Goal: Task Accomplishment & Management: Manage account settings

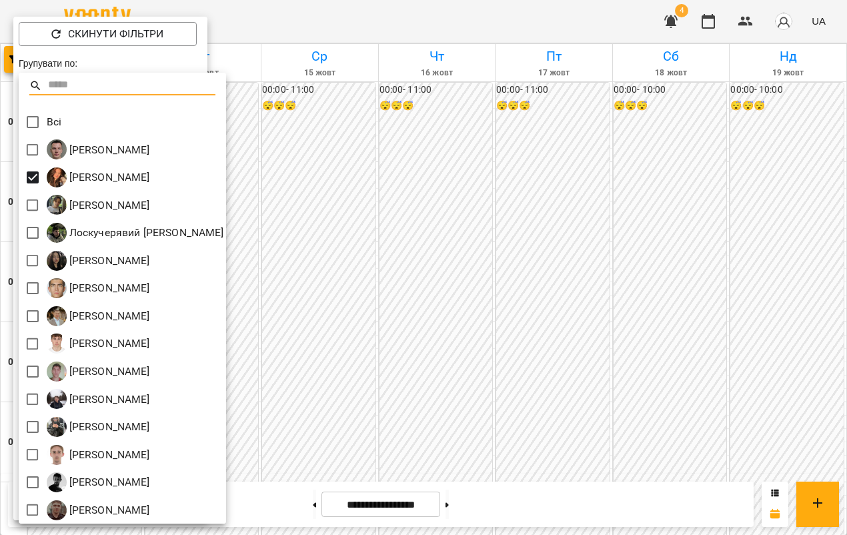
scroll to position [1082, 0]
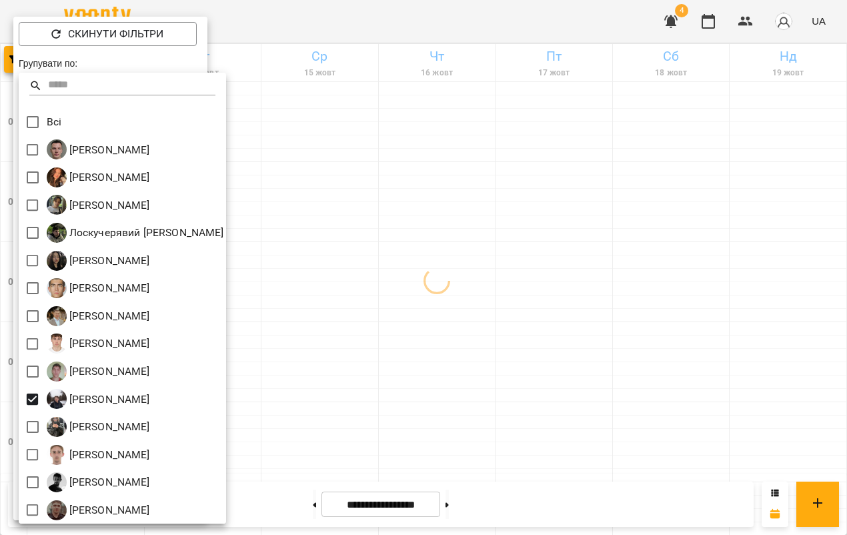
click at [414, 303] on div at bounding box center [423, 267] width 847 height 535
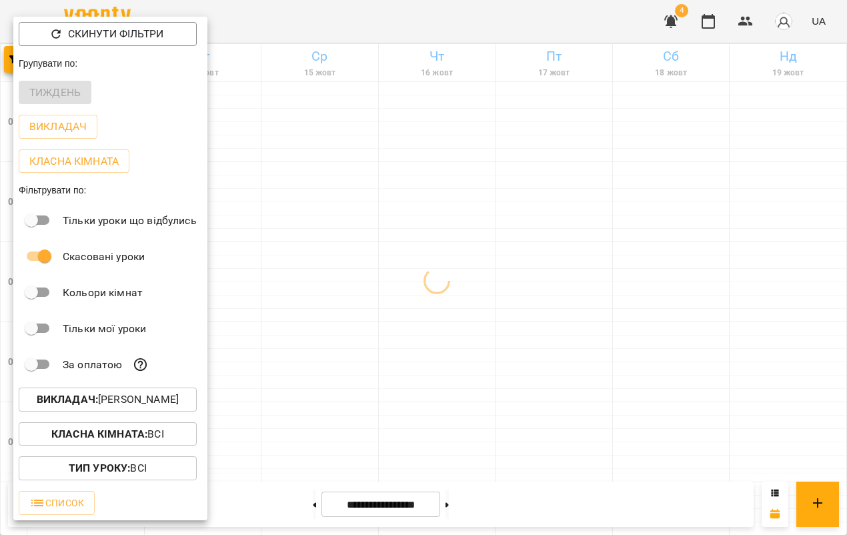
click at [408, 240] on div at bounding box center [423, 267] width 847 height 535
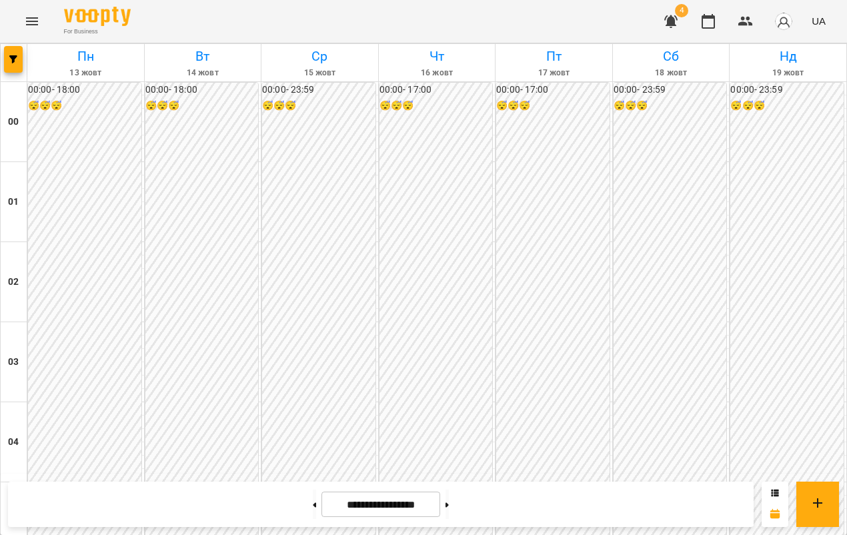
scroll to position [1427, 0]
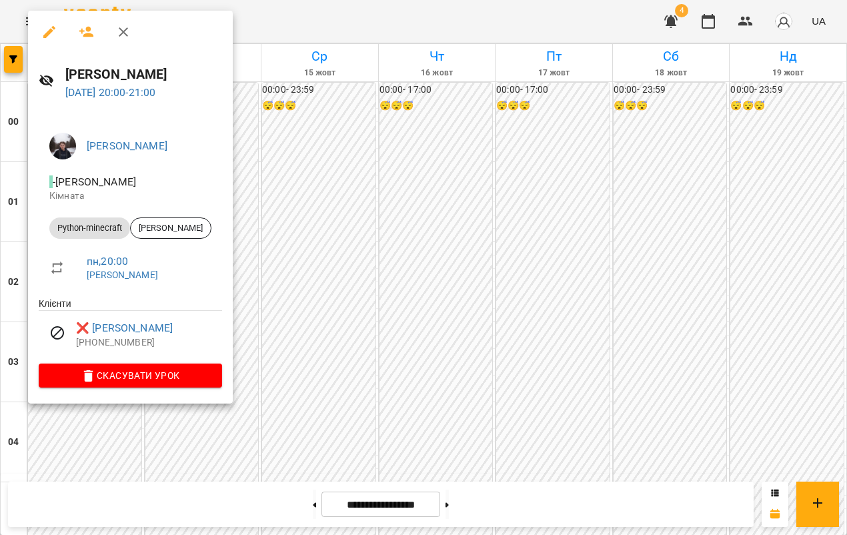
click at [335, 281] on div at bounding box center [423, 267] width 847 height 535
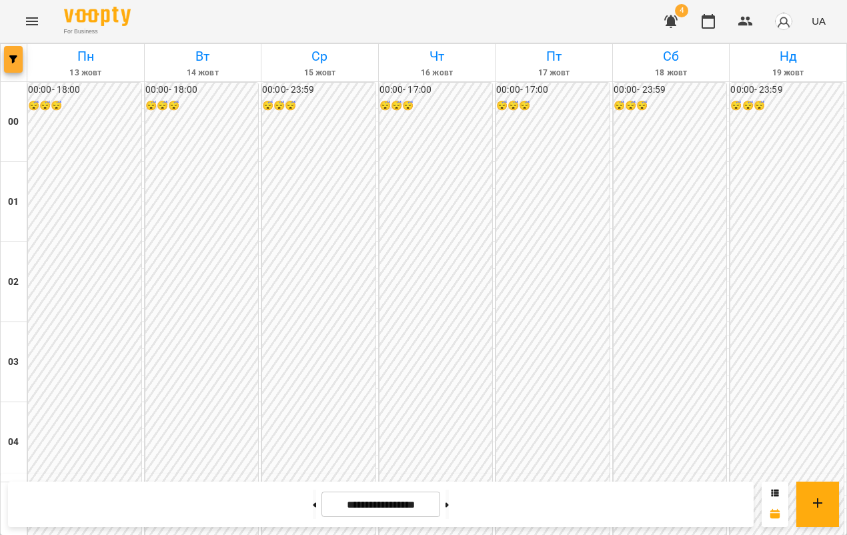
click at [11, 56] on icon "button" at bounding box center [13, 59] width 8 height 8
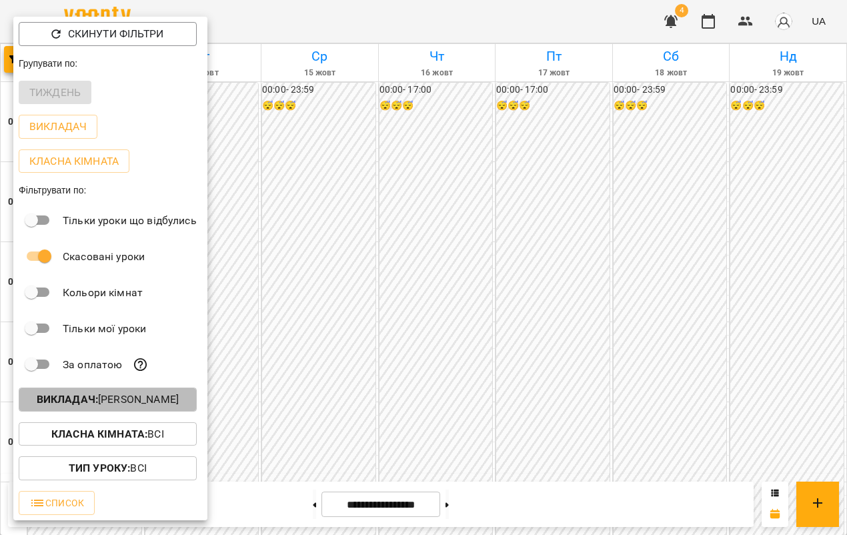
click at [118, 398] on p "Викладач : [PERSON_NAME]" at bounding box center [108, 400] width 142 height 16
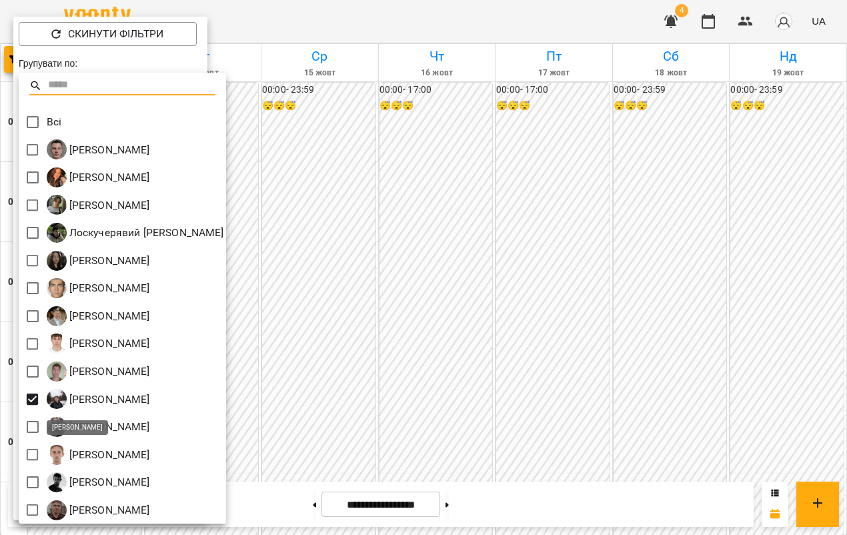
scroll to position [3, 0]
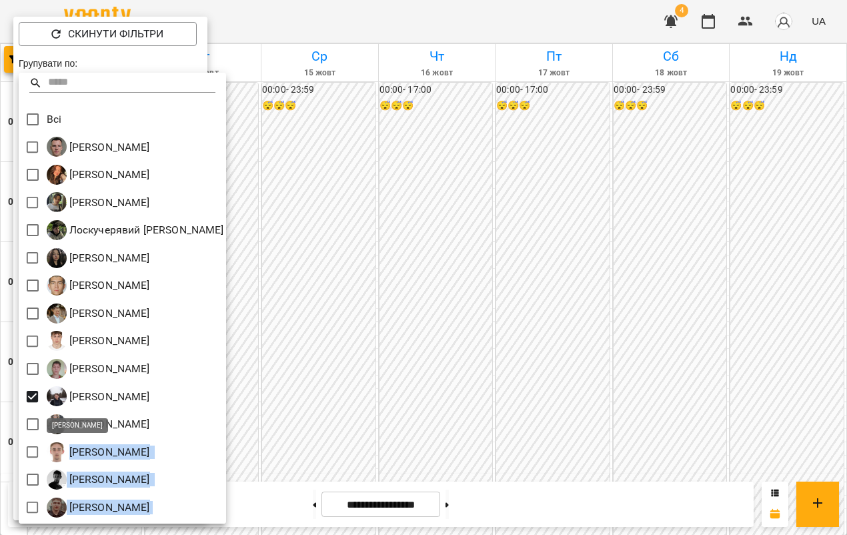
drag, startPoint x: 211, startPoint y: 504, endPoint x: 69, endPoint y: 456, distance: 150.2
click at [69, 456] on div "Всі [PERSON_NAME] [PERSON_NAME] [PERSON_NAME] [PERSON_NAME] Минусора [PERSON_NA…" at bounding box center [122, 298] width 207 height 451
click at [226, 482] on div "[PERSON_NAME]" at bounding box center [122, 480] width 207 height 28
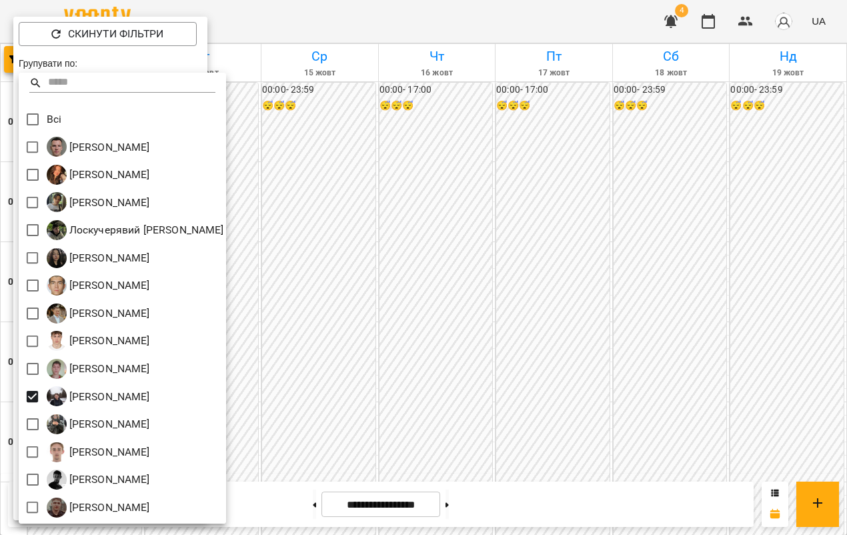
click at [304, 75] on div at bounding box center [423, 267] width 847 height 535
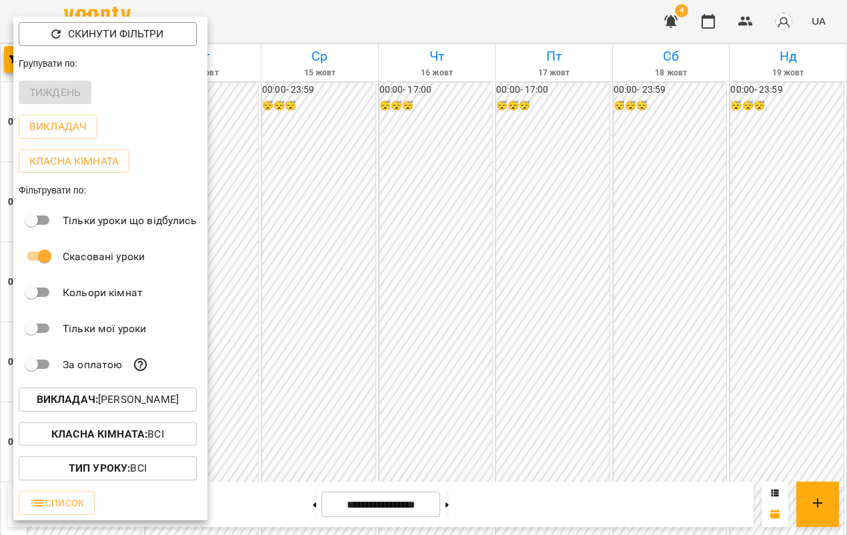
click at [312, 169] on div "Всі [PERSON_NAME] [PERSON_NAME] [PERSON_NAME] [PERSON_NAME] Минусора [PERSON_NA…" at bounding box center [423, 267] width 847 height 535
click at [312, 169] on div at bounding box center [423, 267] width 847 height 535
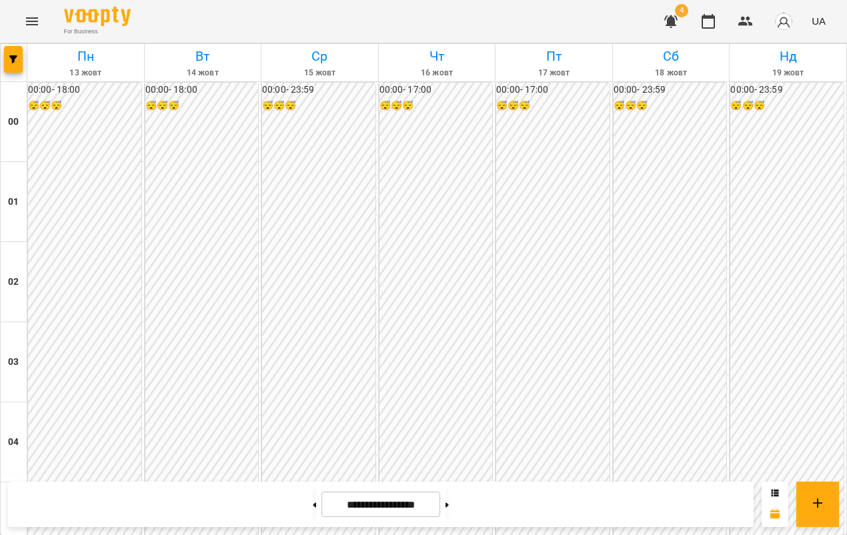
click at [36, 23] on icon "Menu" at bounding box center [32, 21] width 12 height 8
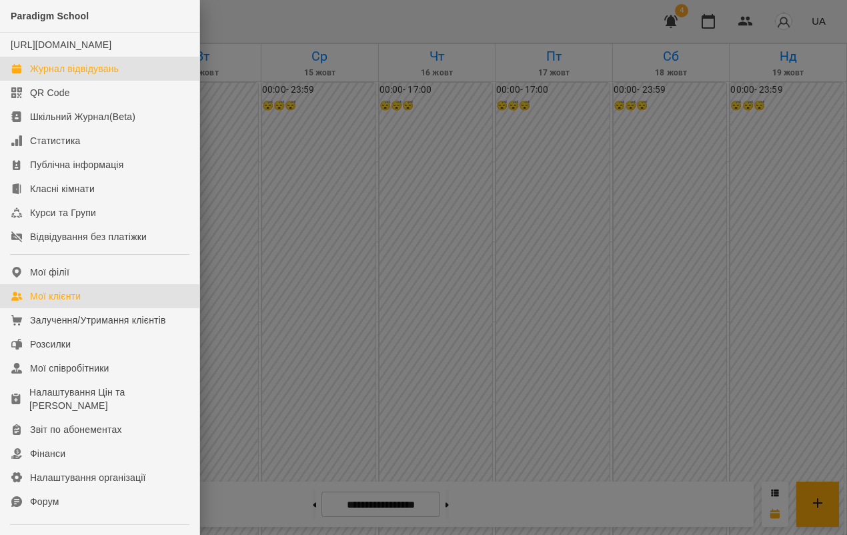
click at [77, 303] on div "Мої клієнти" at bounding box center [55, 295] width 51 height 13
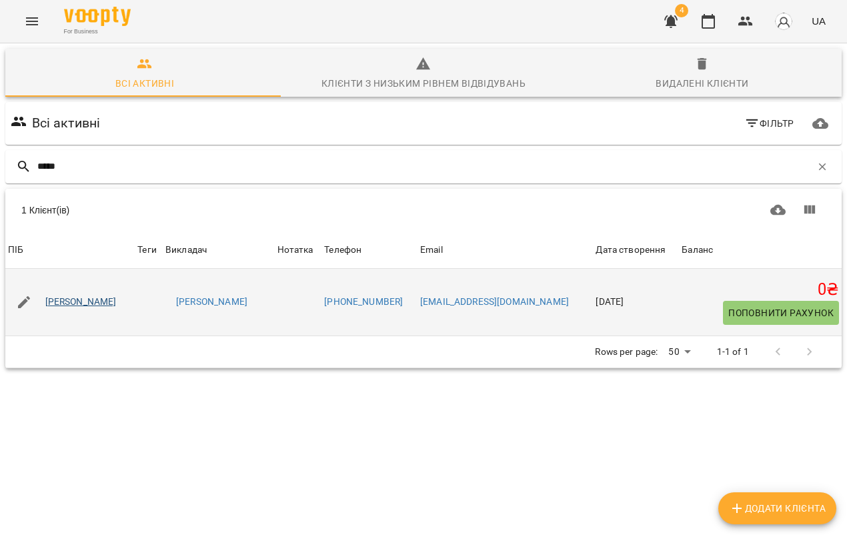
type input "*****"
click at [77, 303] on link "[PERSON_NAME]" at bounding box center [80, 301] width 71 height 13
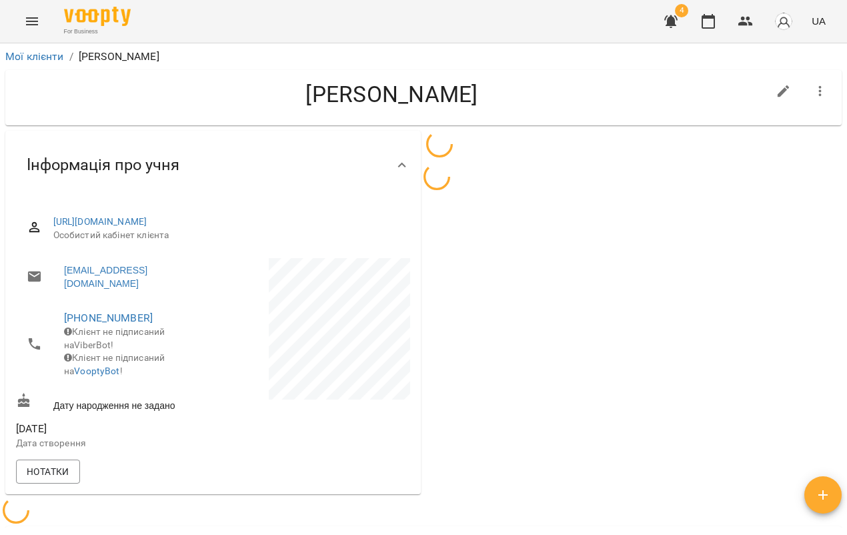
click at [816, 91] on icon "button" at bounding box center [820, 91] width 16 height 16
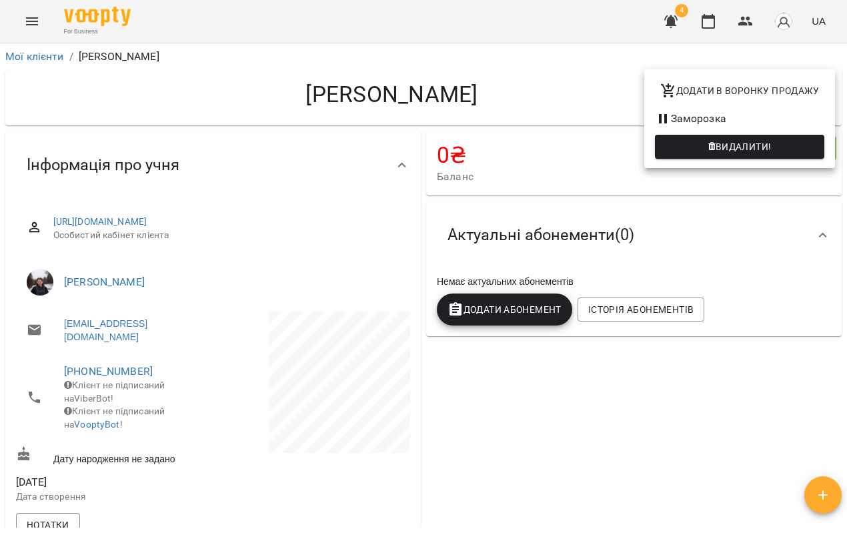
click at [728, 153] on span "Видалити!" at bounding box center [744, 147] width 56 height 16
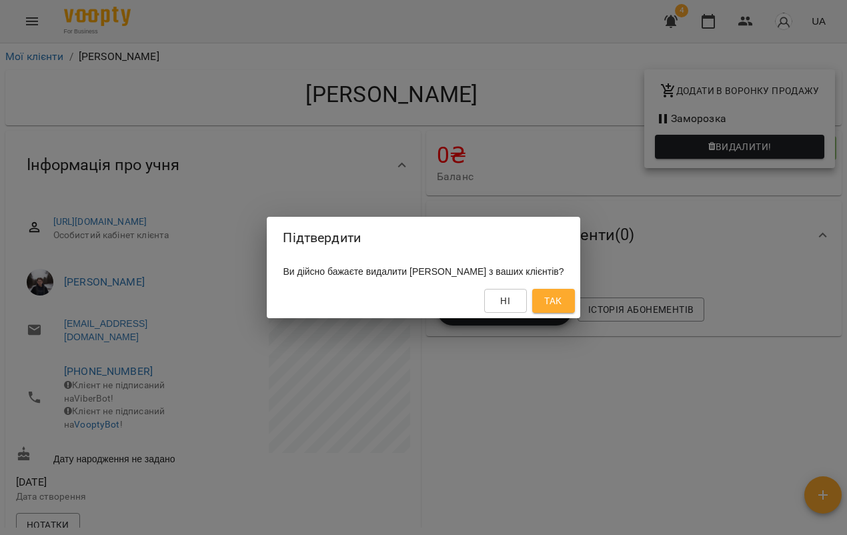
click at [575, 289] on button "Так" at bounding box center [553, 301] width 43 height 24
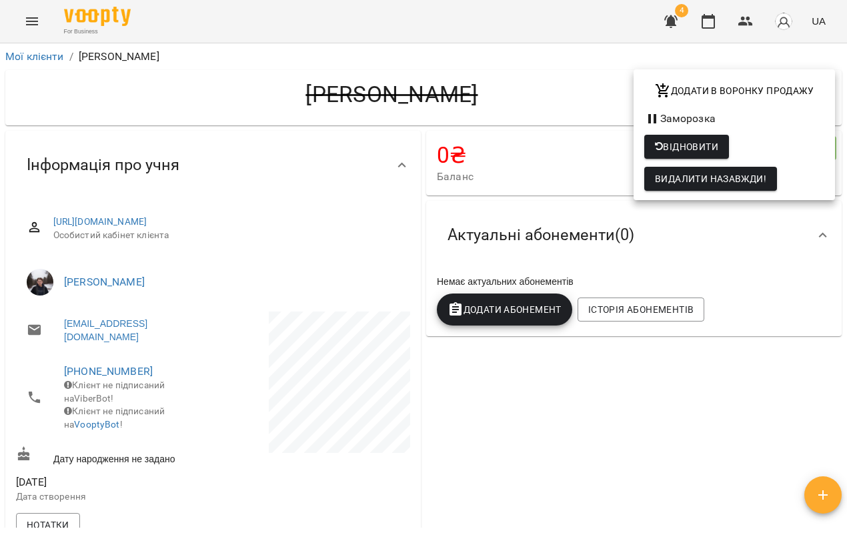
click at [29, 53] on div at bounding box center [423, 267] width 847 height 535
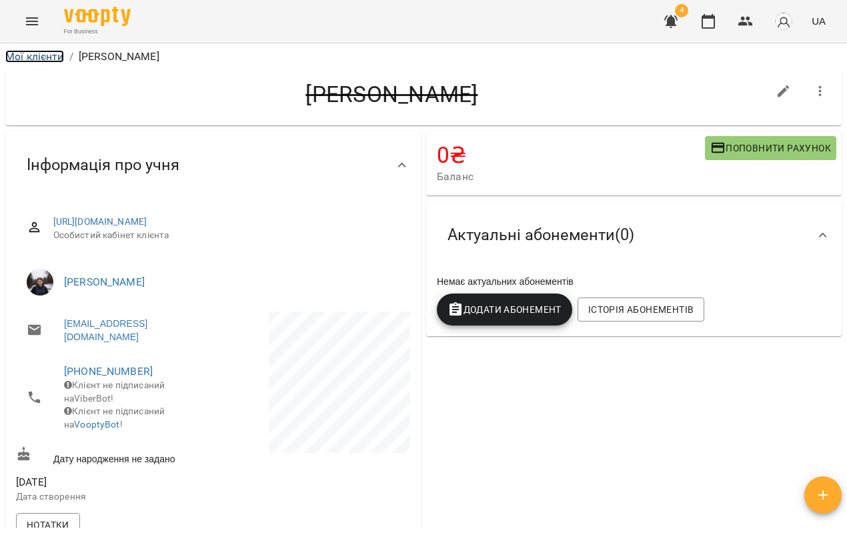
click at [33, 55] on link "Мої клієнти" at bounding box center [34, 56] width 59 height 13
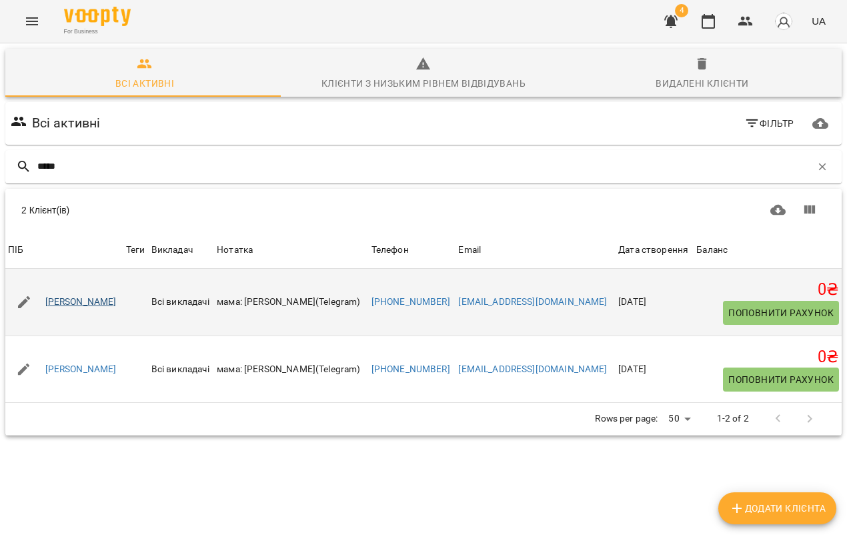
type input "*****"
click at [83, 301] on link "[PERSON_NAME]" at bounding box center [80, 301] width 71 height 13
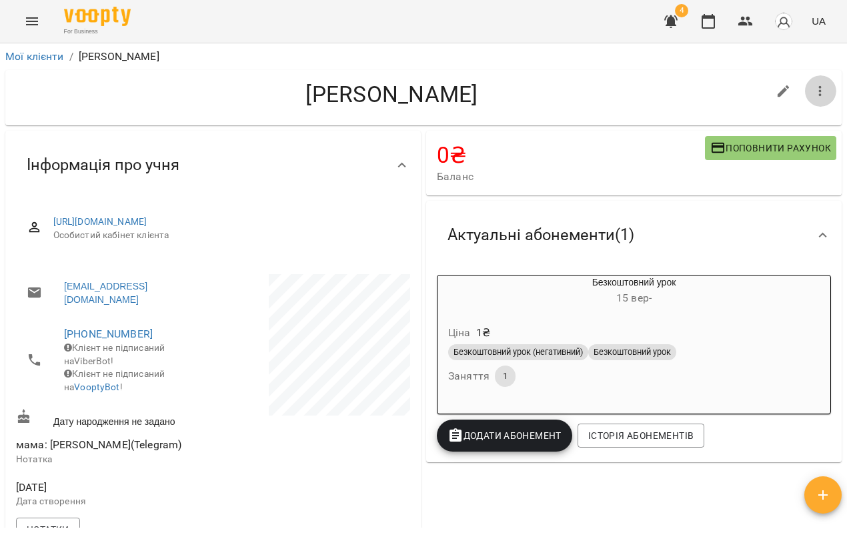
click at [812, 93] on icon "button" at bounding box center [820, 91] width 16 height 16
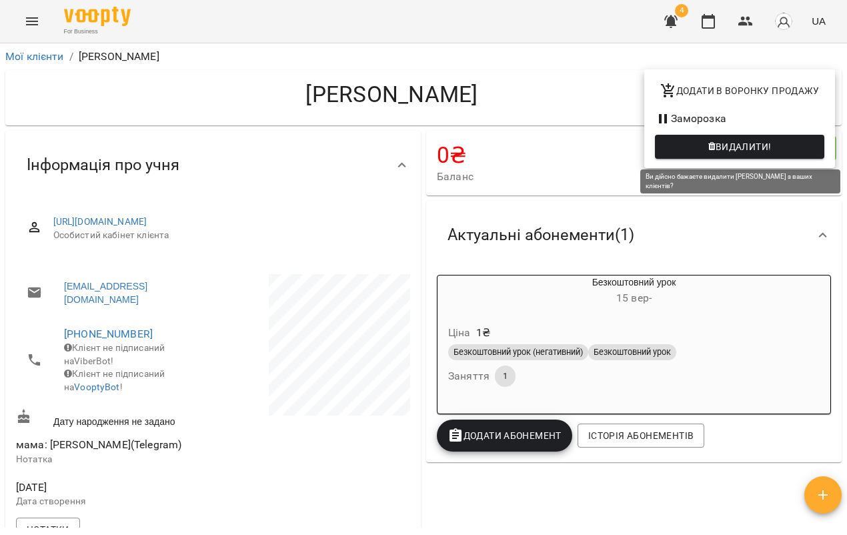
click at [742, 147] on span "Видалити!" at bounding box center [744, 147] width 56 height 16
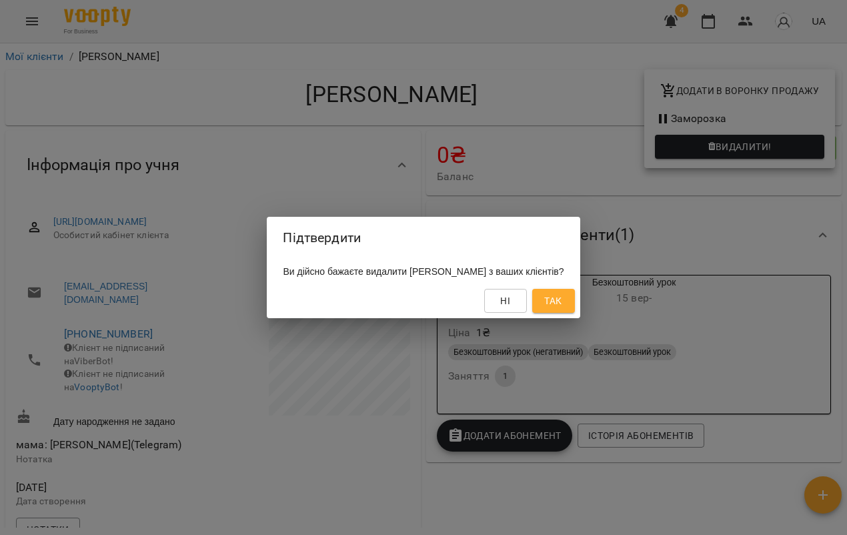
click at [573, 305] on button "Так" at bounding box center [553, 301] width 43 height 24
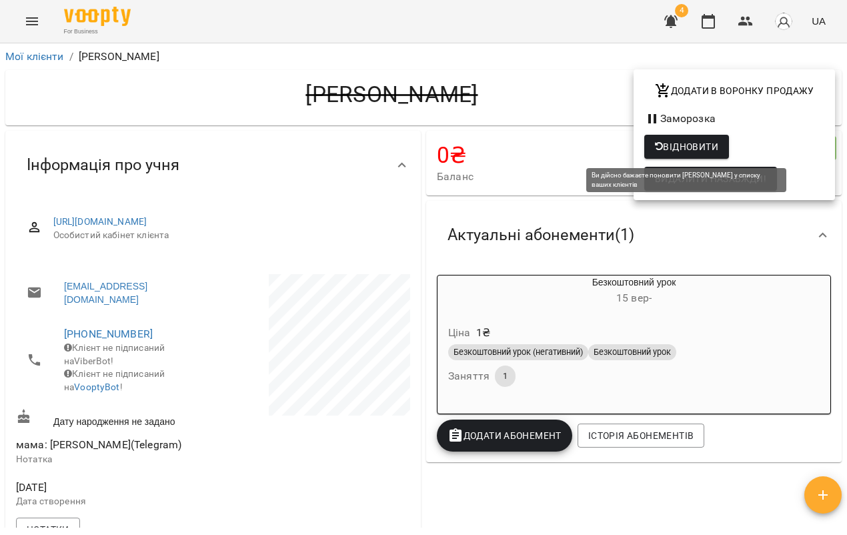
click at [679, 151] on span "Відновити" at bounding box center [686, 147] width 63 height 16
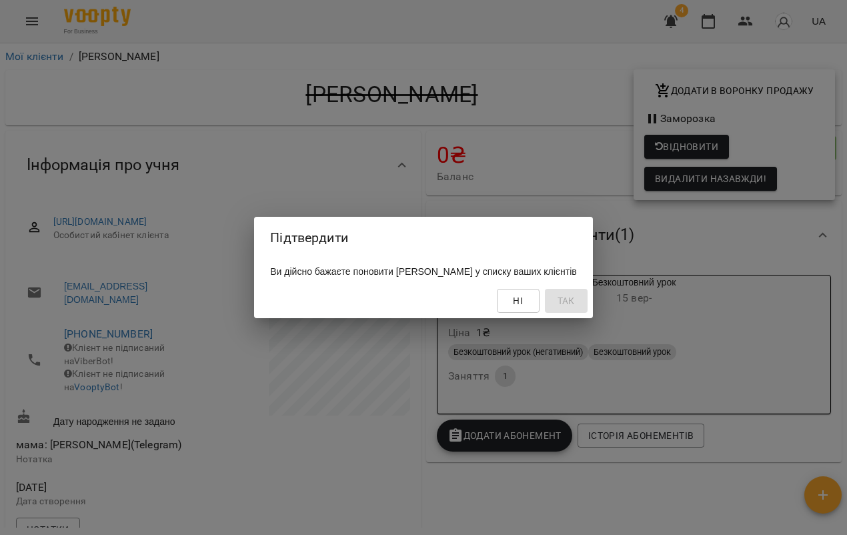
click at [529, 307] on span "Ні" at bounding box center [518, 301] width 21 height 16
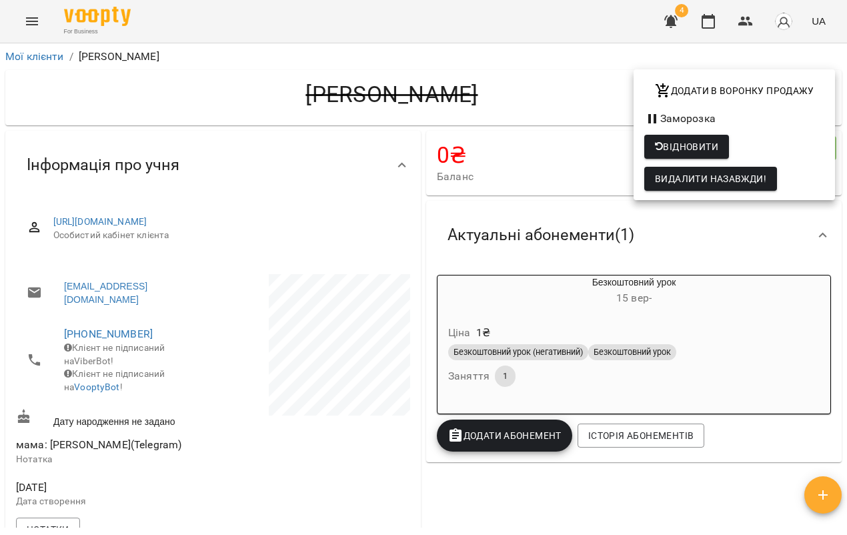
drag, startPoint x: 707, startPoint y: 241, endPoint x: 698, endPoint y: 184, distance: 57.4
click at [707, 241] on div at bounding box center [423, 267] width 847 height 535
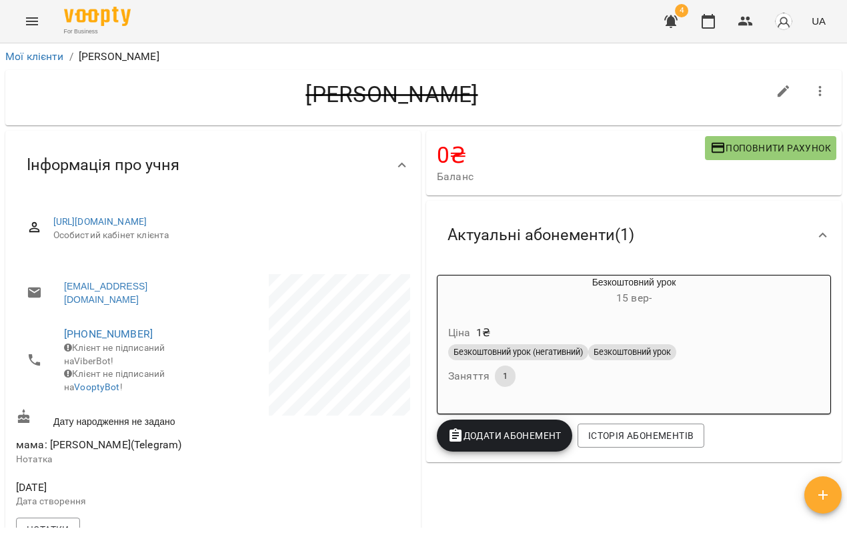
click at [817, 85] on icon "button" at bounding box center [820, 91] width 16 height 16
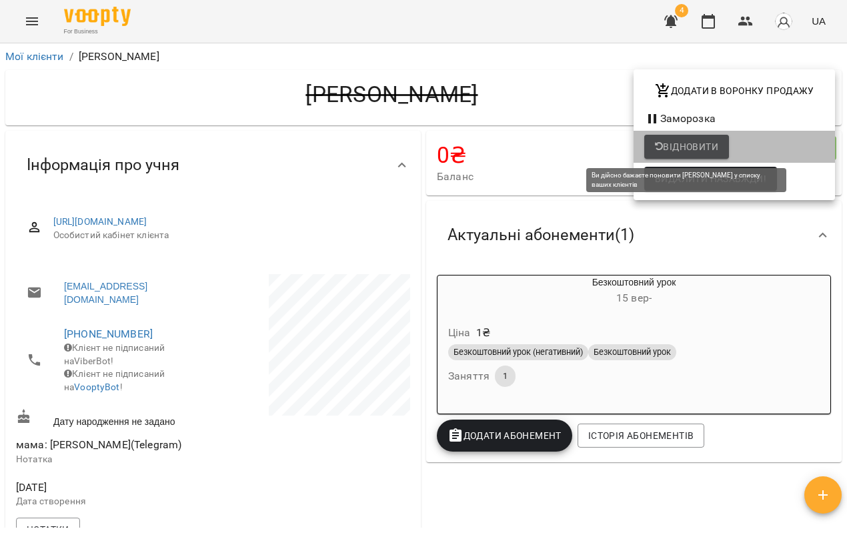
click at [711, 145] on span "Відновити" at bounding box center [686, 147] width 63 height 16
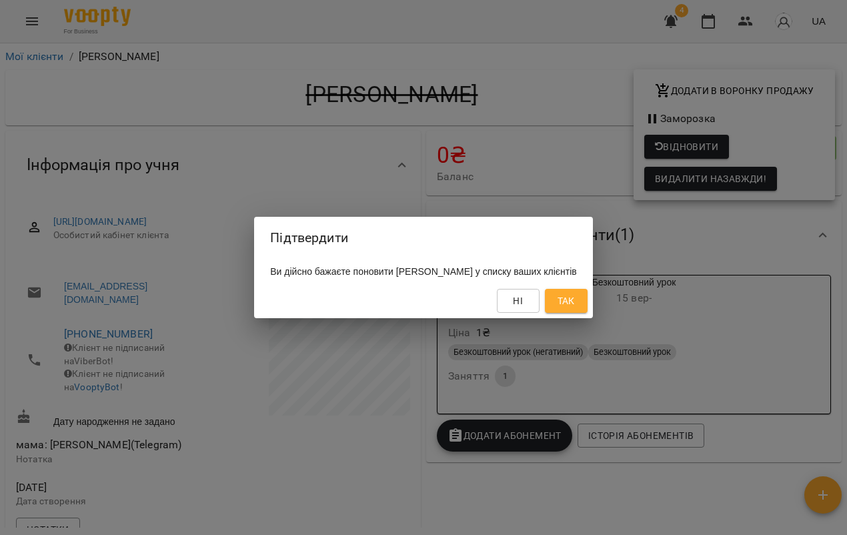
click at [575, 308] on span "Так" at bounding box center [566, 301] width 17 height 16
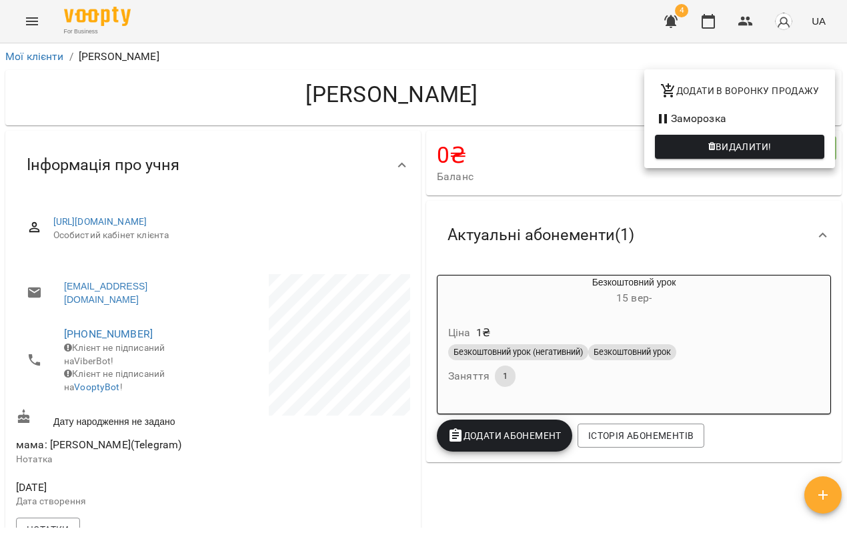
click at [394, 220] on div at bounding box center [423, 267] width 847 height 535
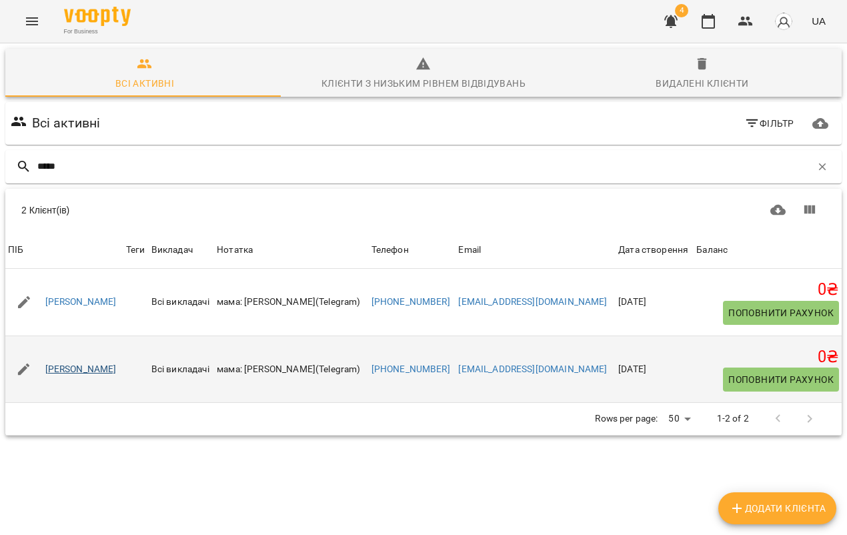
type input "*****"
click at [95, 364] on link "[PERSON_NAME]" at bounding box center [80, 369] width 71 height 13
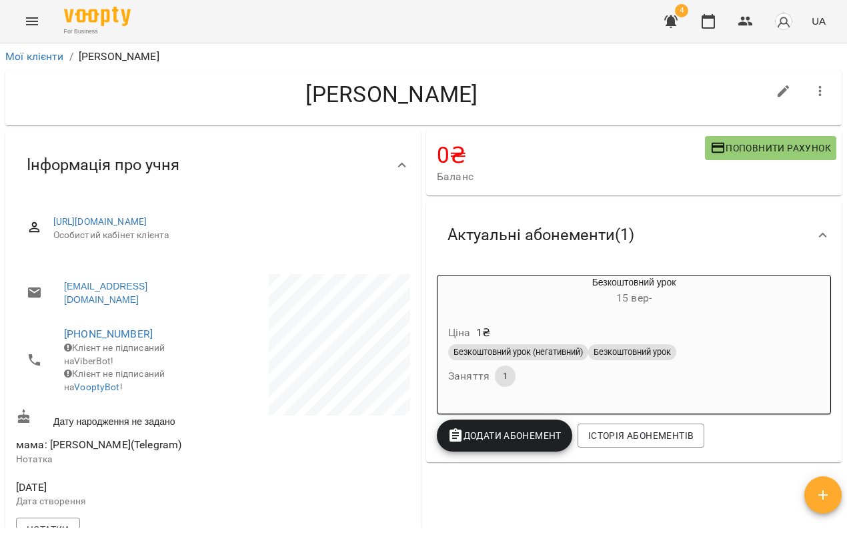
click at [17, 18] on button "Menu" at bounding box center [32, 21] width 32 height 32
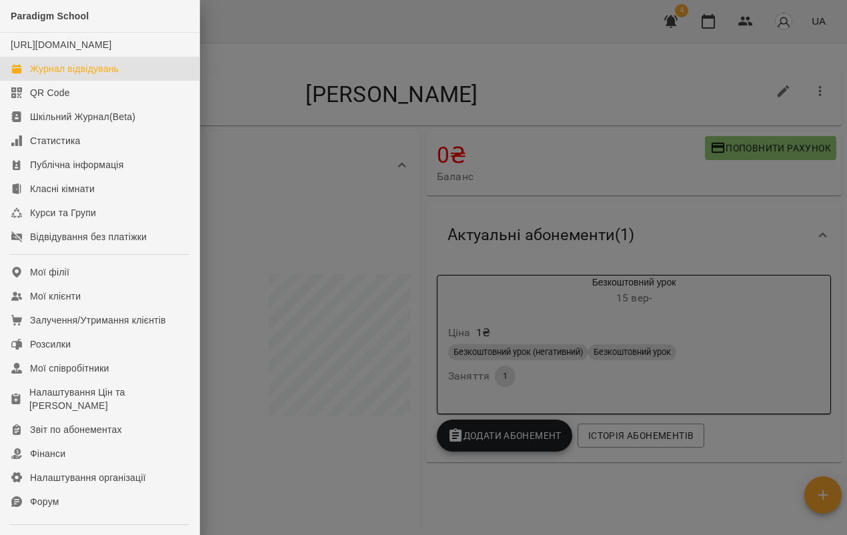
click at [87, 75] on div "Журнал відвідувань" at bounding box center [74, 68] width 89 height 13
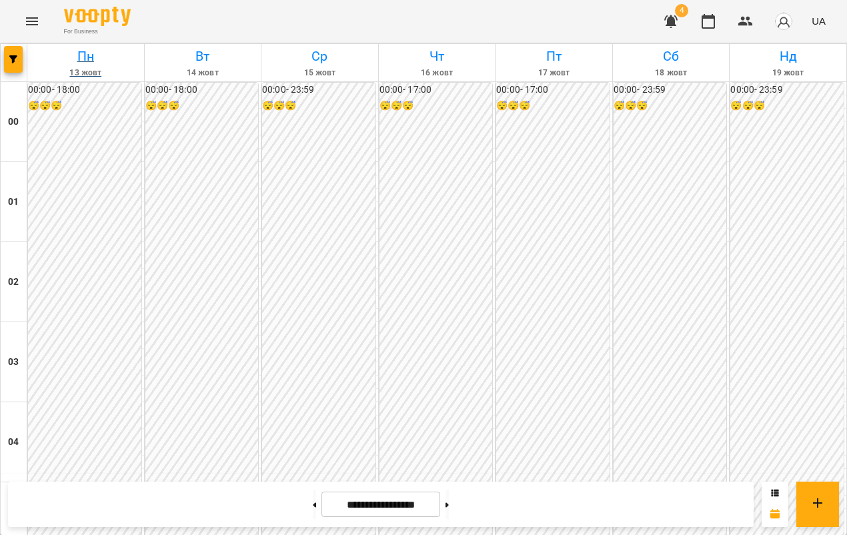
scroll to position [1323, 0]
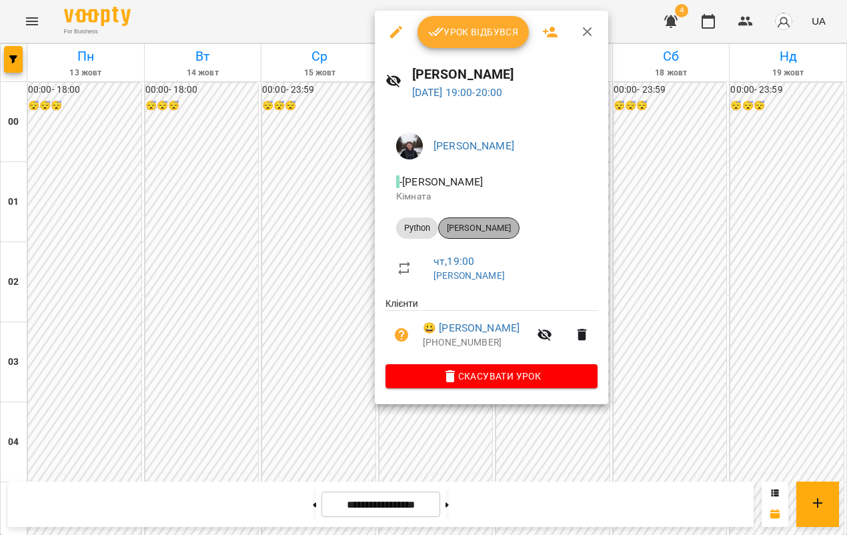
click at [492, 230] on span "[PERSON_NAME]" at bounding box center [479, 228] width 80 height 12
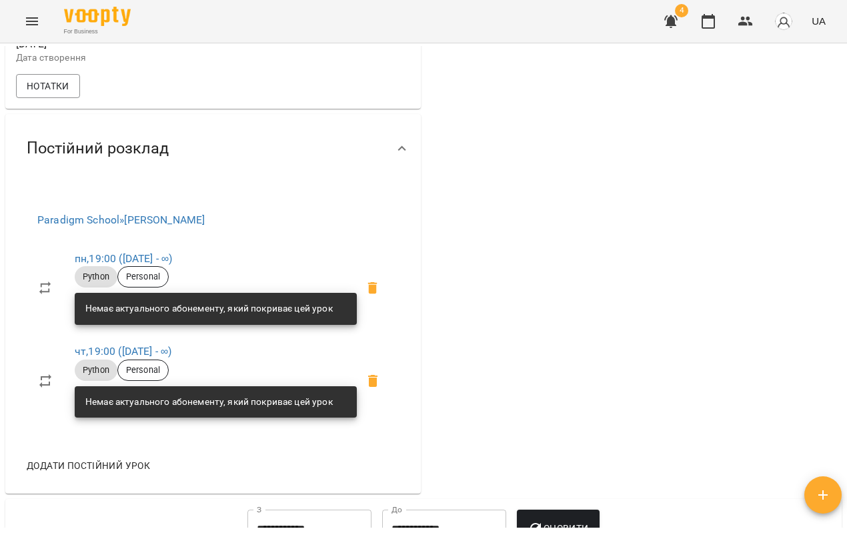
scroll to position [440, 0]
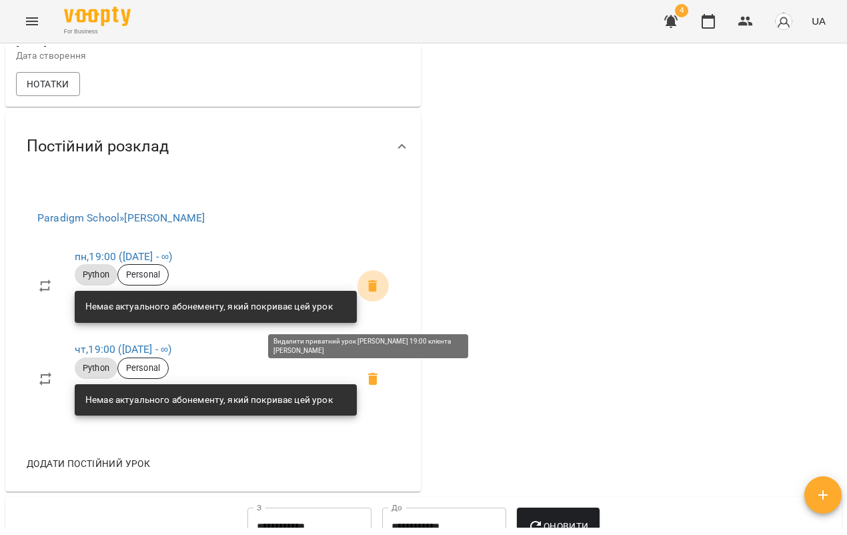
click at [375, 294] on icon at bounding box center [373, 286] width 16 height 16
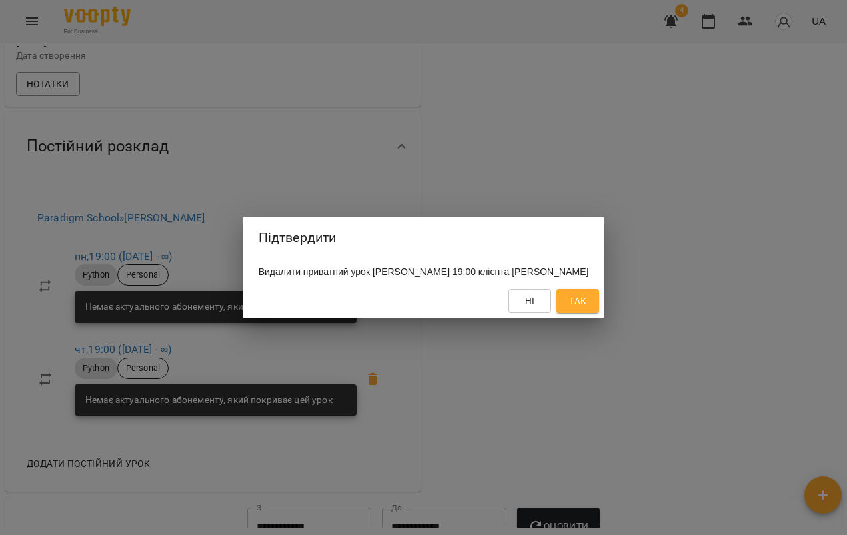
click at [599, 306] on button "Так" at bounding box center [577, 301] width 43 height 24
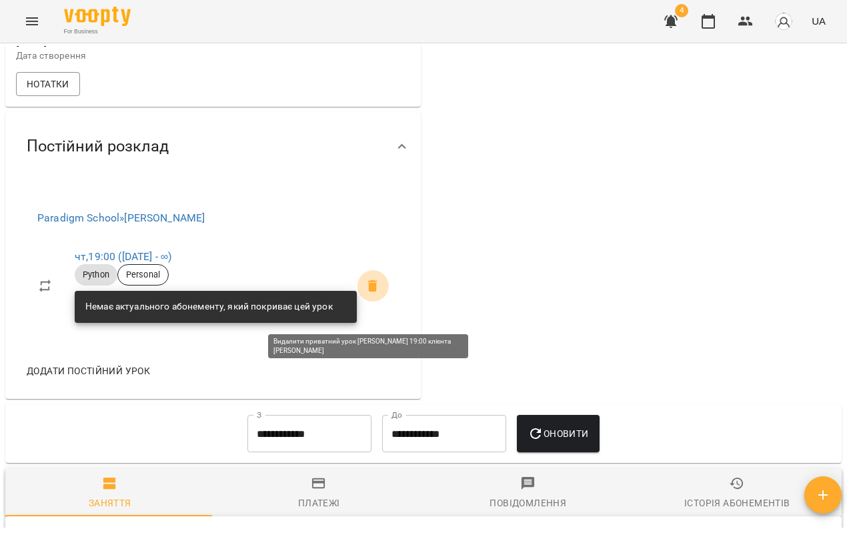
click at [369, 292] on icon at bounding box center [372, 286] width 9 height 12
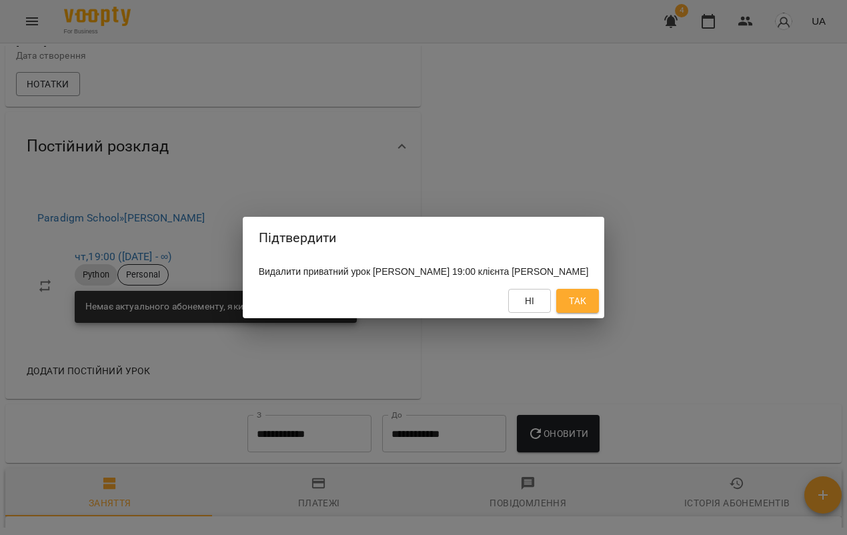
click at [586, 307] on span "Так" at bounding box center [577, 301] width 17 height 16
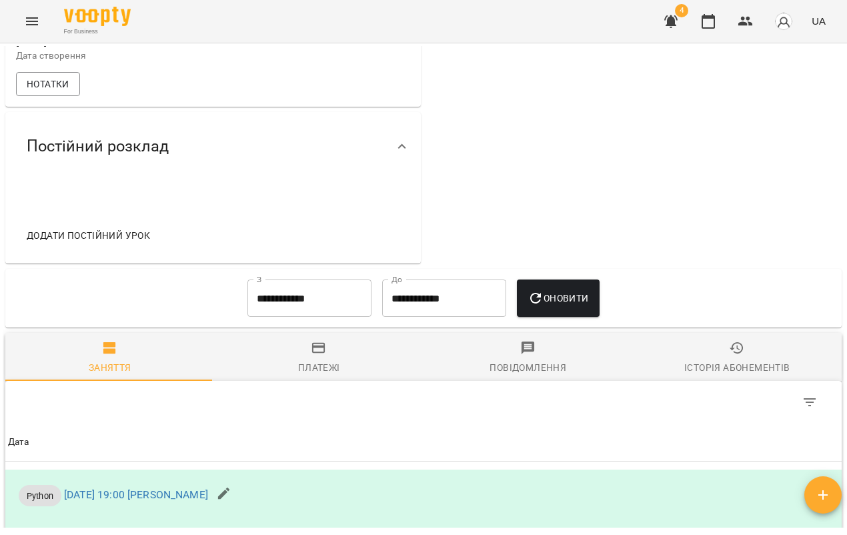
scroll to position [0, 0]
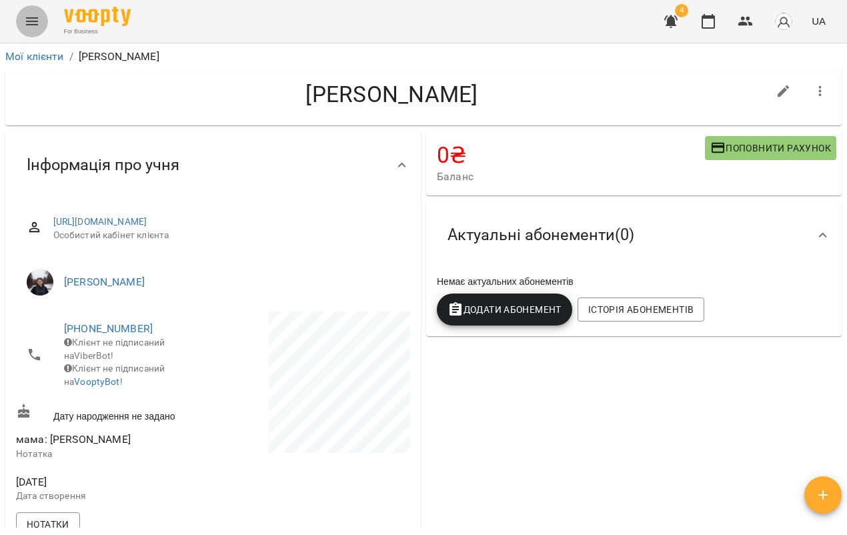
click at [33, 26] on icon "Menu" at bounding box center [32, 21] width 16 height 16
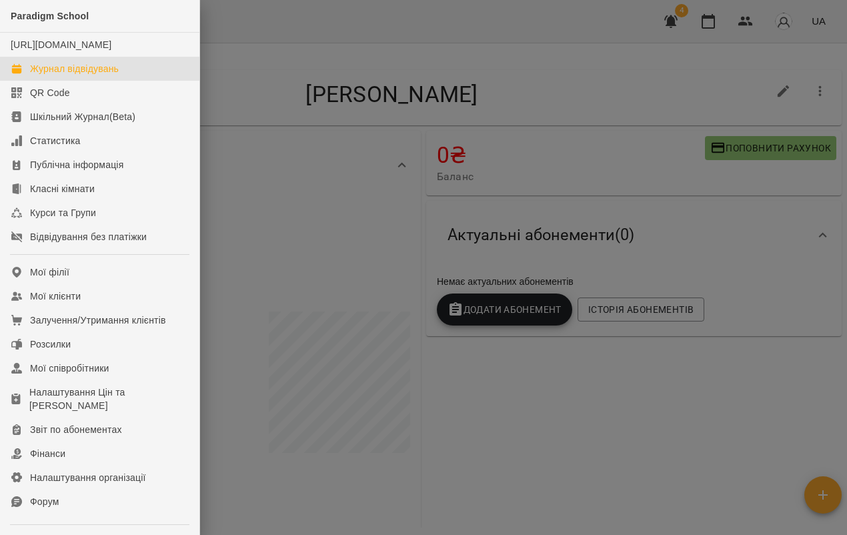
click at [87, 75] on div "Журнал відвідувань" at bounding box center [74, 68] width 89 height 13
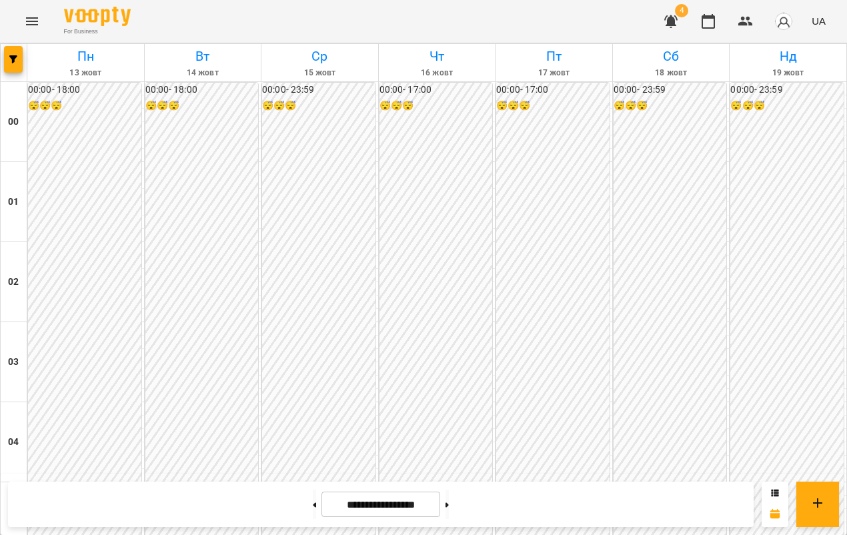
scroll to position [1387, 0]
click at [449, 499] on button at bounding box center [447, 504] width 3 height 29
type input "**********"
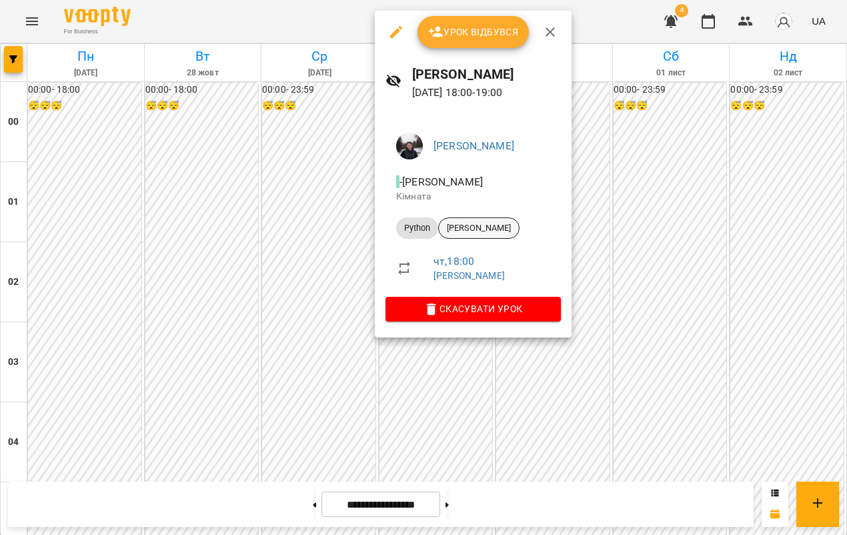
click at [511, 230] on span "[PERSON_NAME]" at bounding box center [479, 228] width 80 height 12
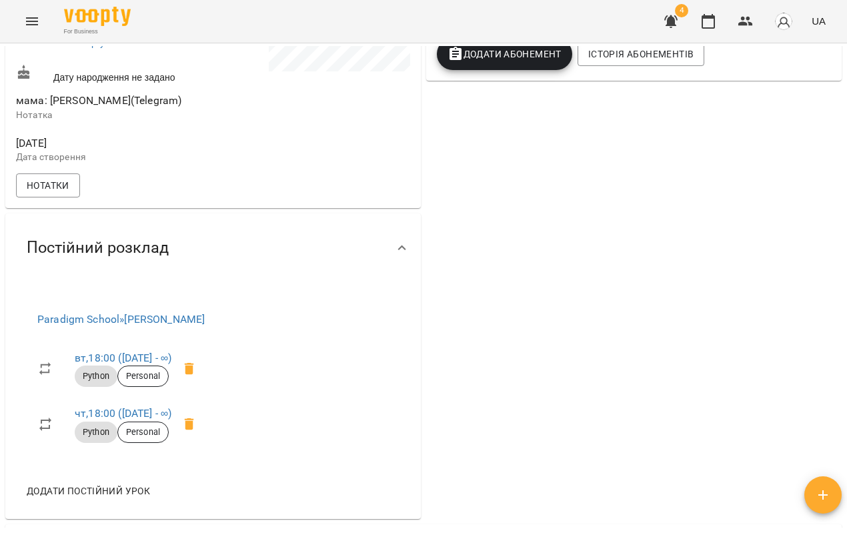
scroll to position [384, 0]
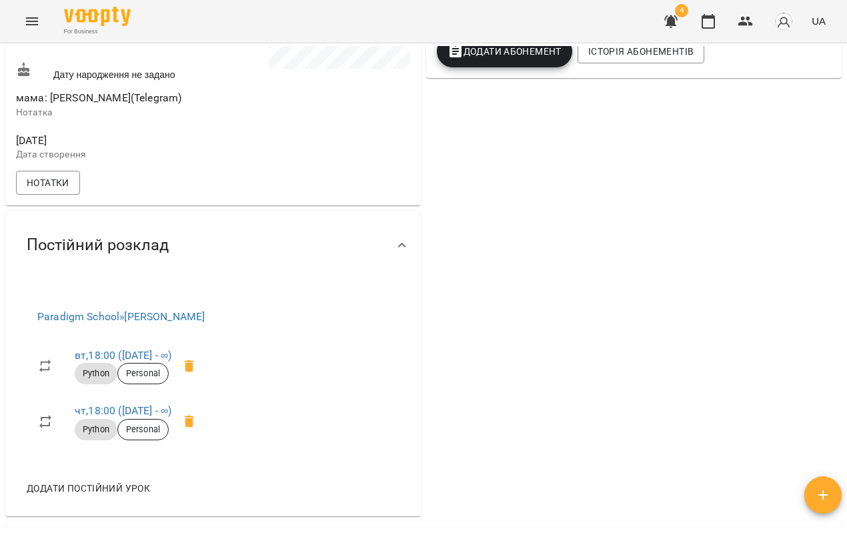
click at [197, 374] on icon at bounding box center [189, 366] width 16 height 16
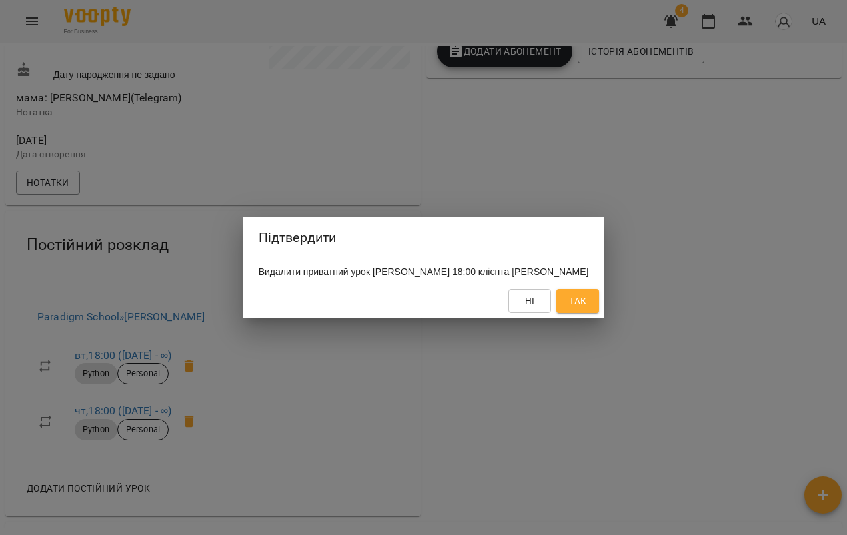
click at [586, 309] on span "Так" at bounding box center [577, 301] width 17 height 16
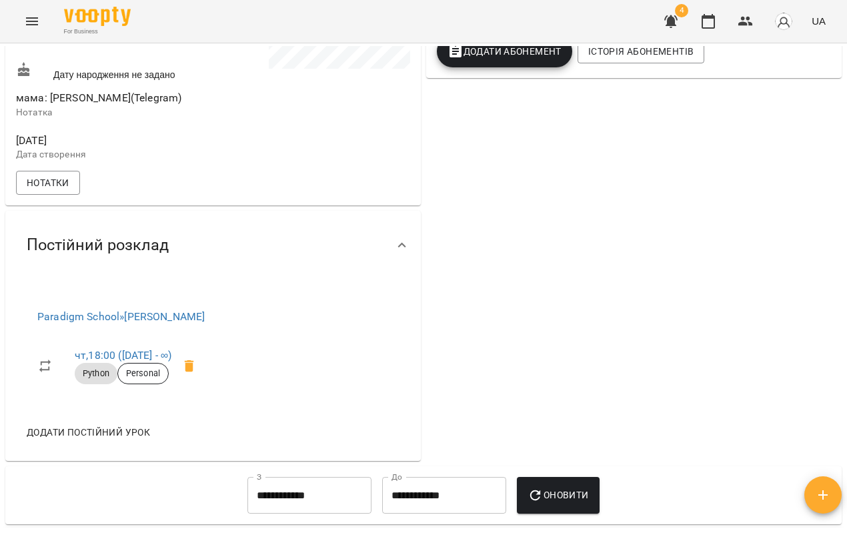
click at [197, 374] on icon at bounding box center [189, 366] width 16 height 16
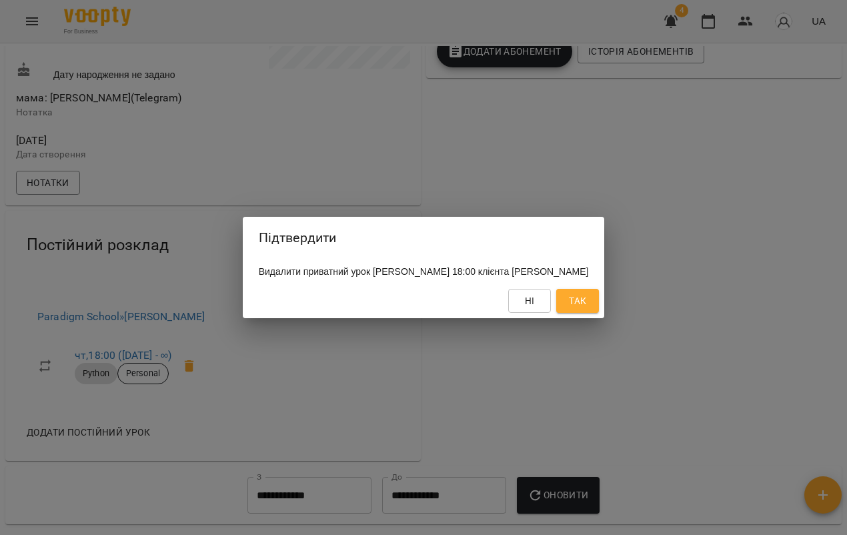
click at [586, 309] on span "Так" at bounding box center [577, 301] width 17 height 16
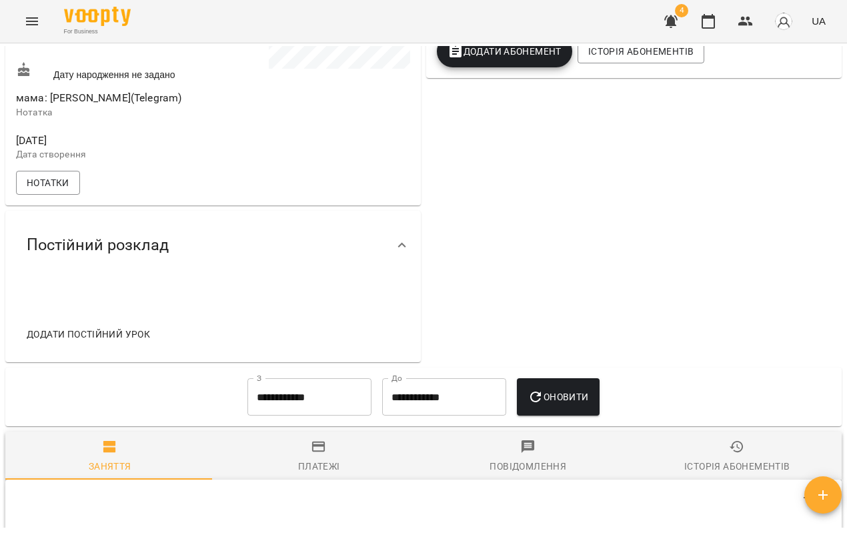
scroll to position [0, 0]
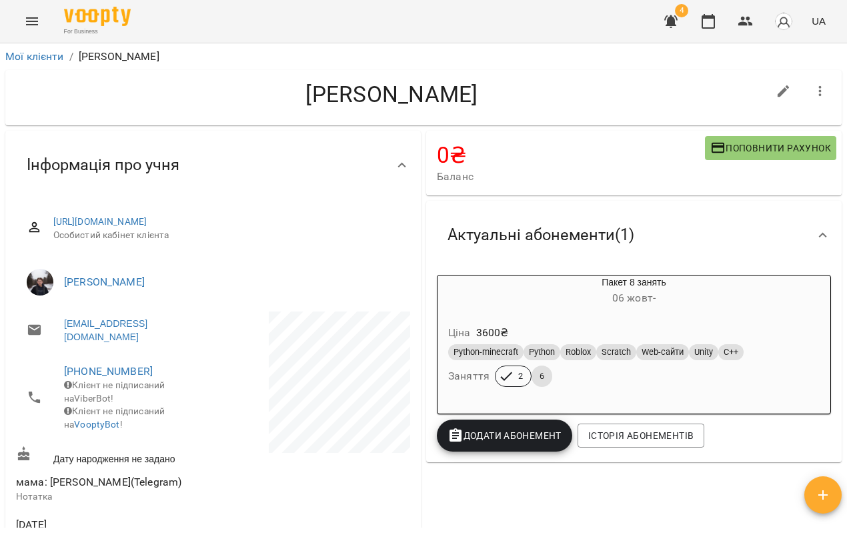
click at [41, 23] on button "Menu" at bounding box center [32, 21] width 32 height 32
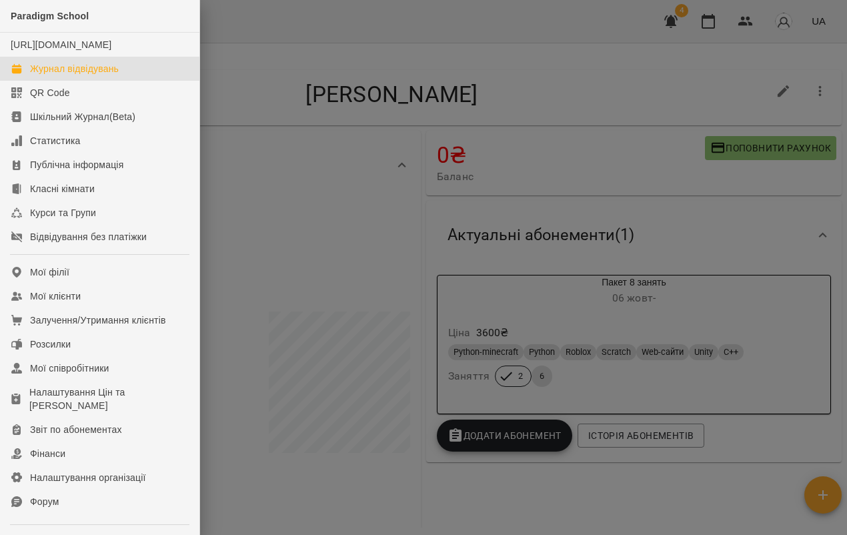
click at [97, 75] on div "Журнал відвідувань" at bounding box center [74, 68] width 89 height 13
